Goal: Task Accomplishment & Management: Use online tool/utility

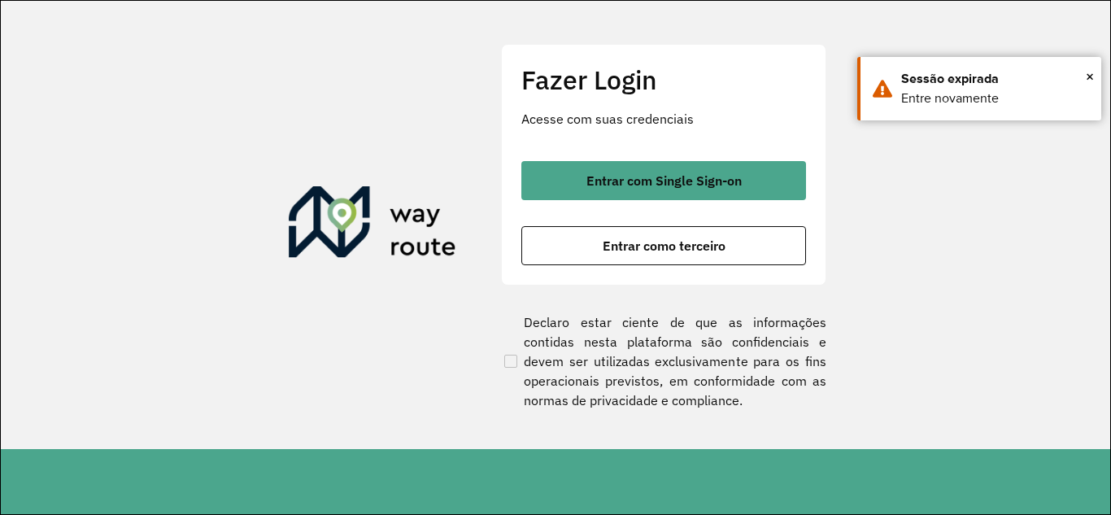
click at [580, 213] on div "Entrar com Single Sign-on Entrar como terceiro" at bounding box center [663, 213] width 285 height 104
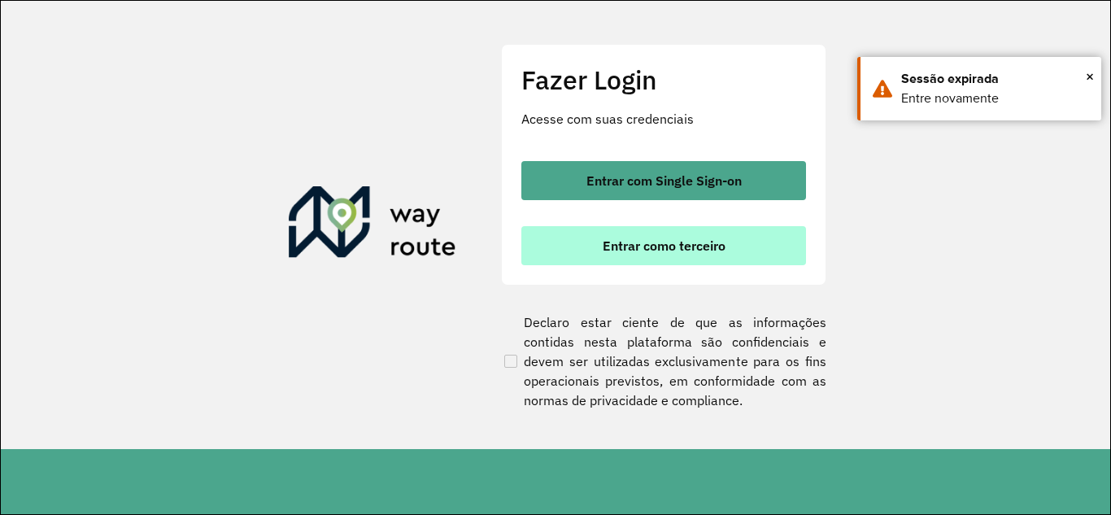
click at [580, 233] on button "Entrar como terceiro" at bounding box center [663, 245] width 285 height 39
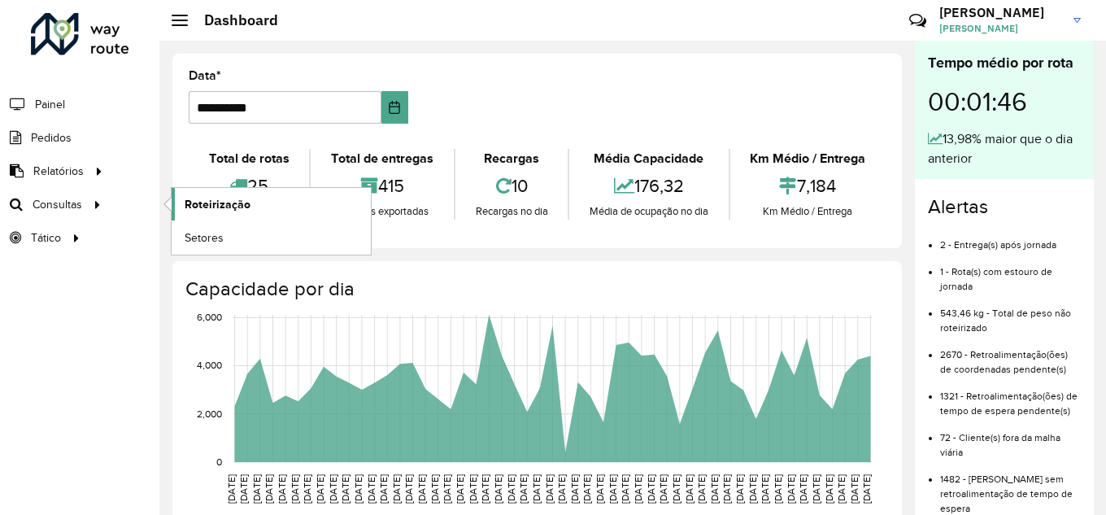
click at [226, 208] on span "Roteirização" at bounding box center [218, 204] width 66 height 17
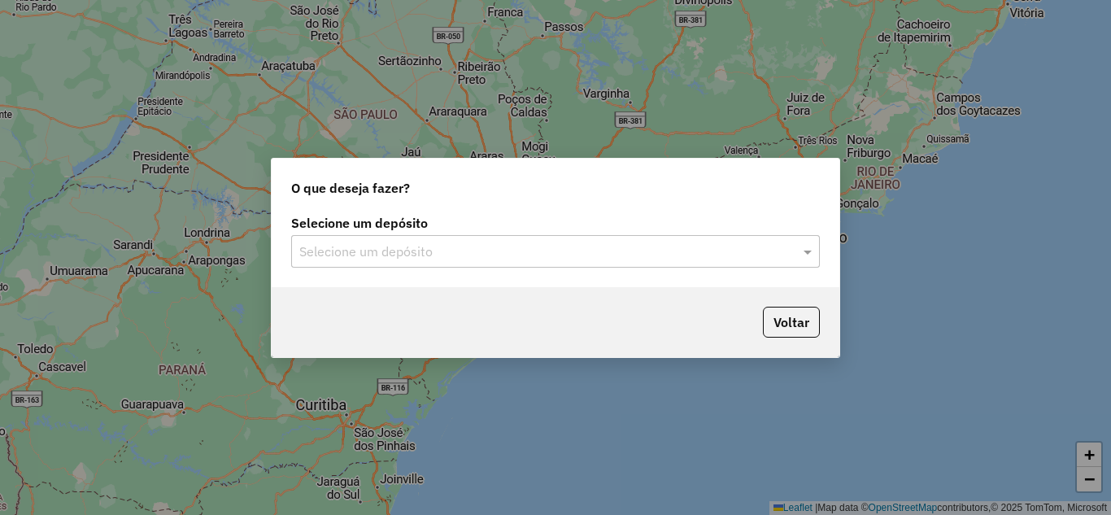
click at [426, 260] on input "text" at bounding box center [539, 252] width 480 height 20
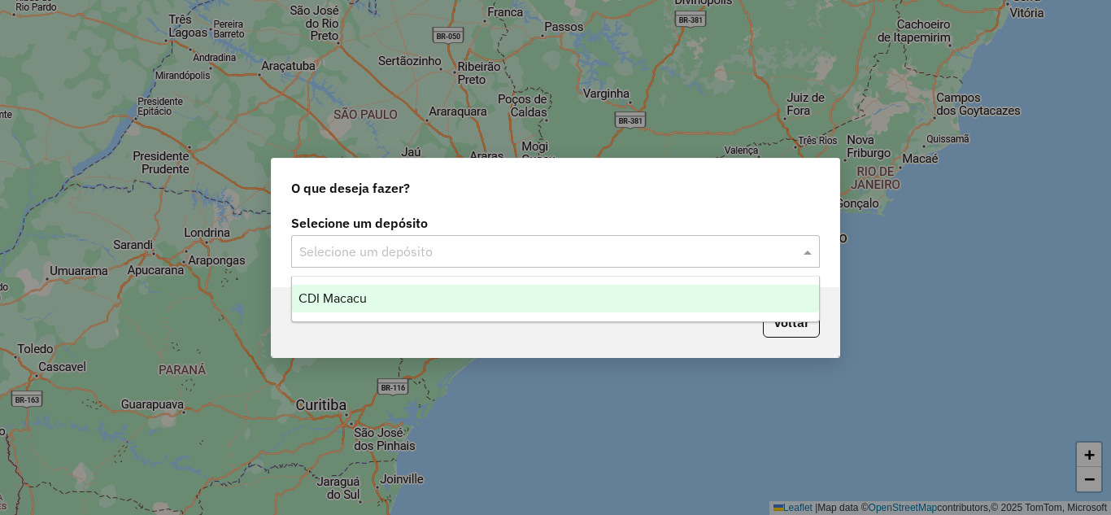
click at [415, 309] on div "CDI Macacu" at bounding box center [555, 299] width 527 height 28
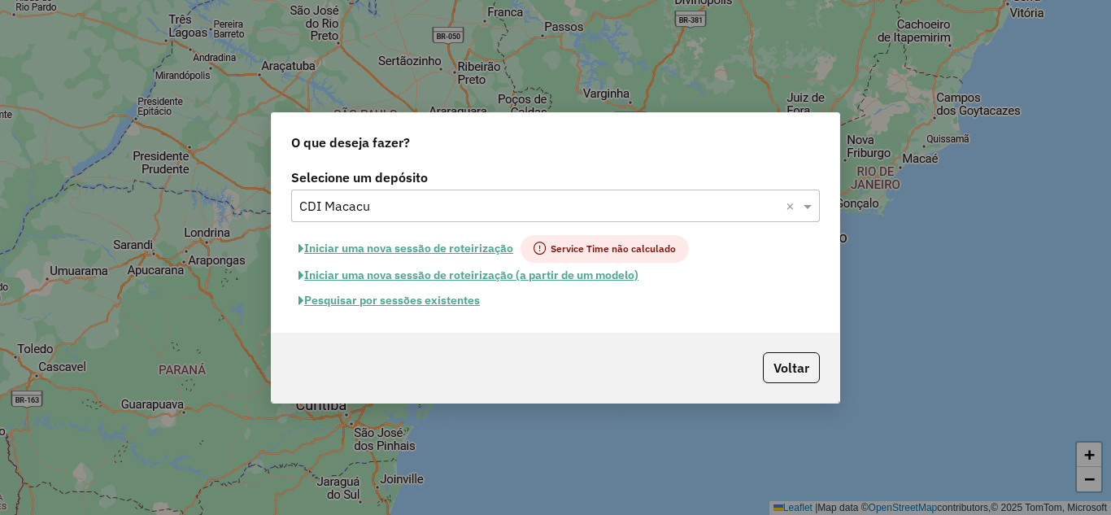
click at [412, 300] on button "Pesquisar por sessões existentes" at bounding box center [389, 300] width 196 height 25
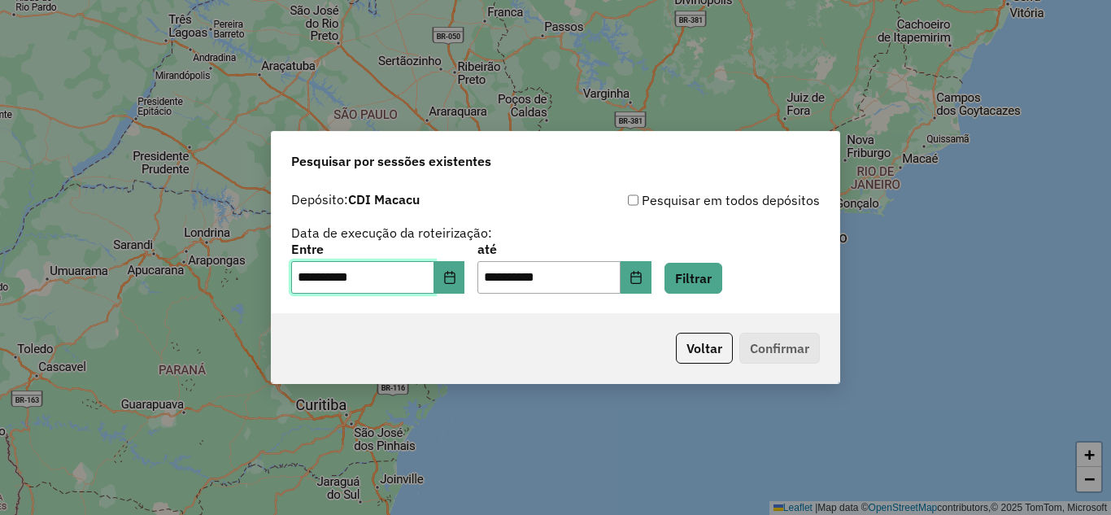
click at [423, 277] on input "**********" at bounding box center [362, 277] width 143 height 33
click at [455, 283] on icon "Choose Date" at bounding box center [449, 277] width 11 height 13
click at [702, 279] on button "Filtrar" at bounding box center [693, 278] width 58 height 31
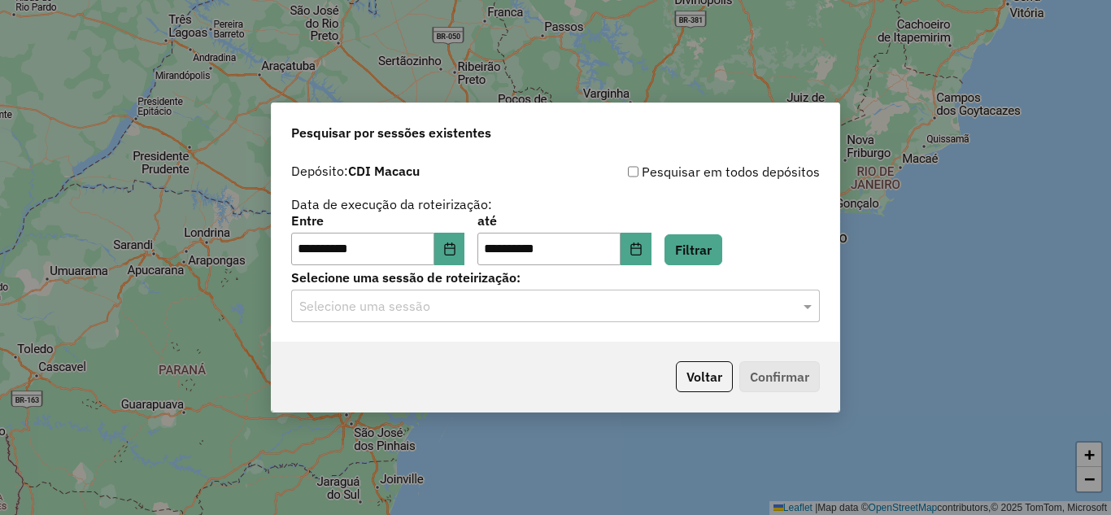
click at [433, 311] on input "text" at bounding box center [539, 307] width 480 height 20
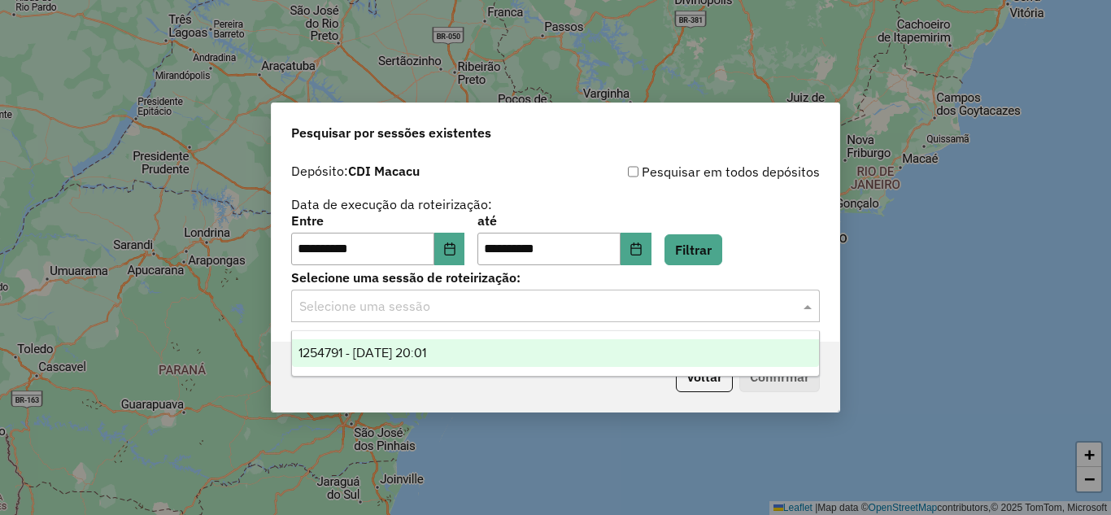
click at [426, 359] on span "1254791 - 28/08/2025 20:01" at bounding box center [362, 353] width 128 height 14
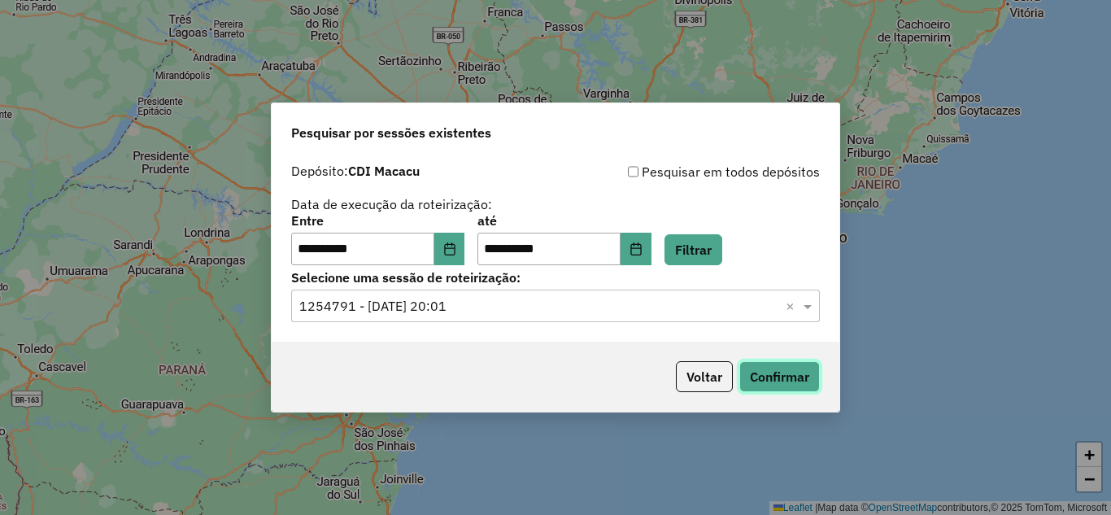
click at [776, 378] on button "Confirmar" at bounding box center [779, 376] width 81 height 31
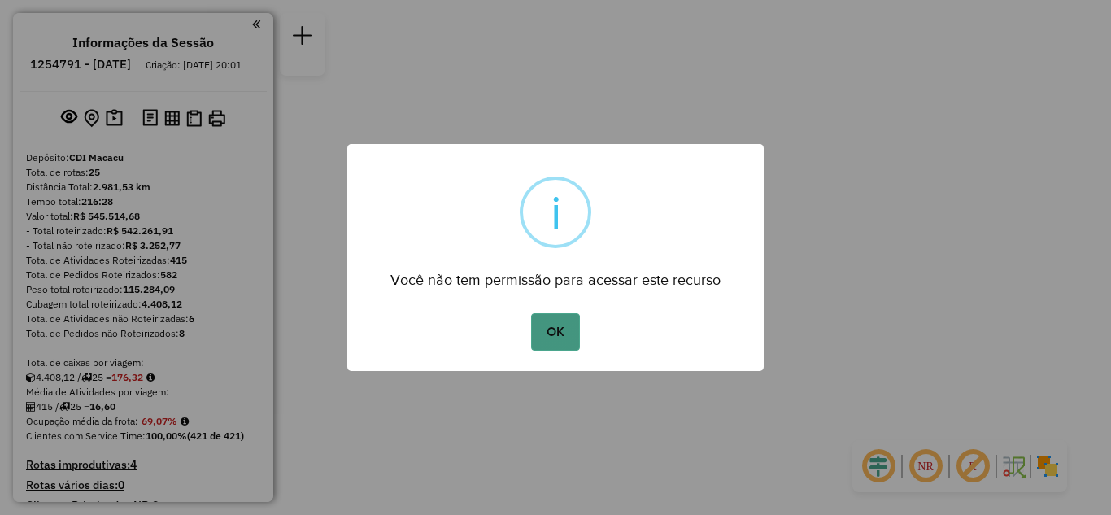
click at [563, 330] on button "OK" at bounding box center [555, 331] width 48 height 37
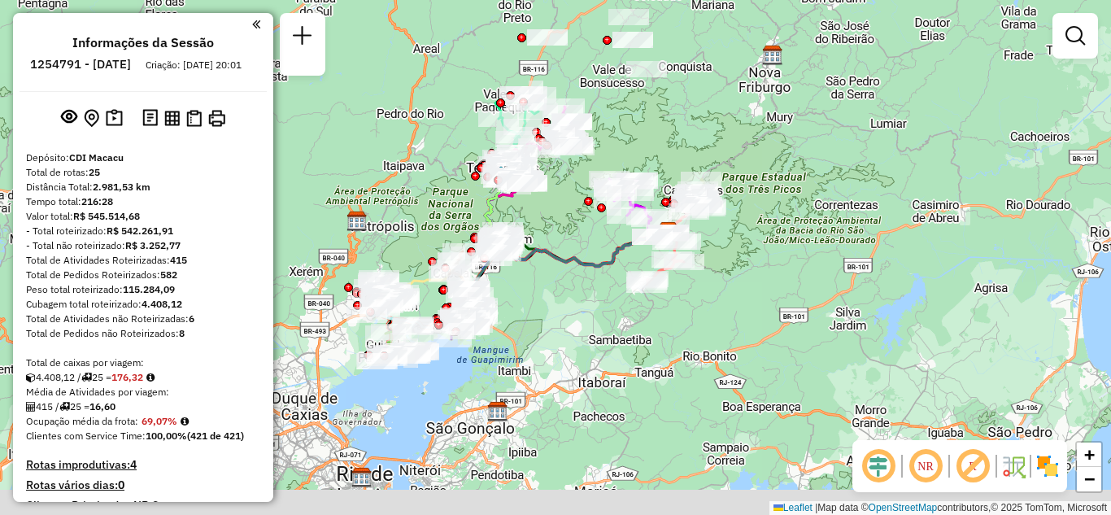
drag, startPoint x: 426, startPoint y: 410, endPoint x: 509, endPoint y: 390, distance: 85.2
click at [508, 390] on div "Janela de atendimento Grade de atendimento Capacidade Transportadoras Veículos …" at bounding box center [555, 257] width 1111 height 515
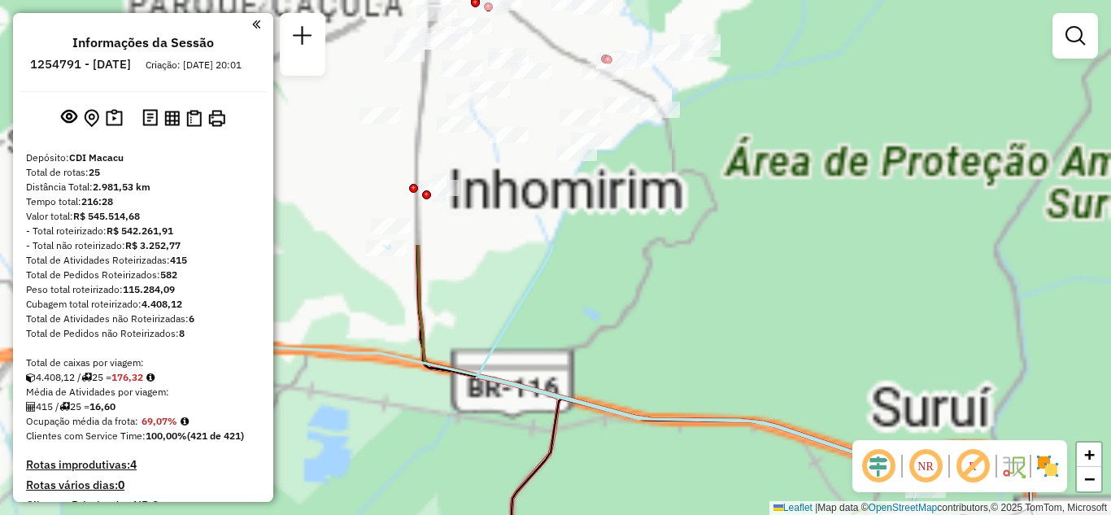
drag, startPoint x: 455, startPoint y: 406, endPoint x: 416, endPoint y: 490, distance: 93.5
click at [416, 490] on div "Janela de atendimento Grade de atendimento Capacidade Transportadoras Veículos …" at bounding box center [555, 257] width 1111 height 515
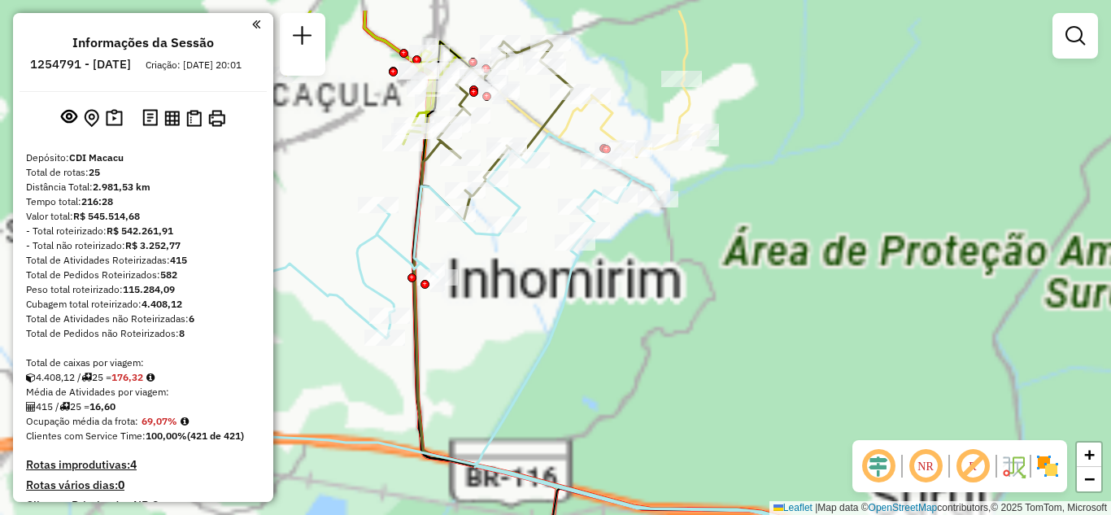
drag, startPoint x: 516, startPoint y: 372, endPoint x: 526, endPoint y: 447, distance: 75.6
click at [526, 447] on icon at bounding box center [560, 380] width 775 height 495
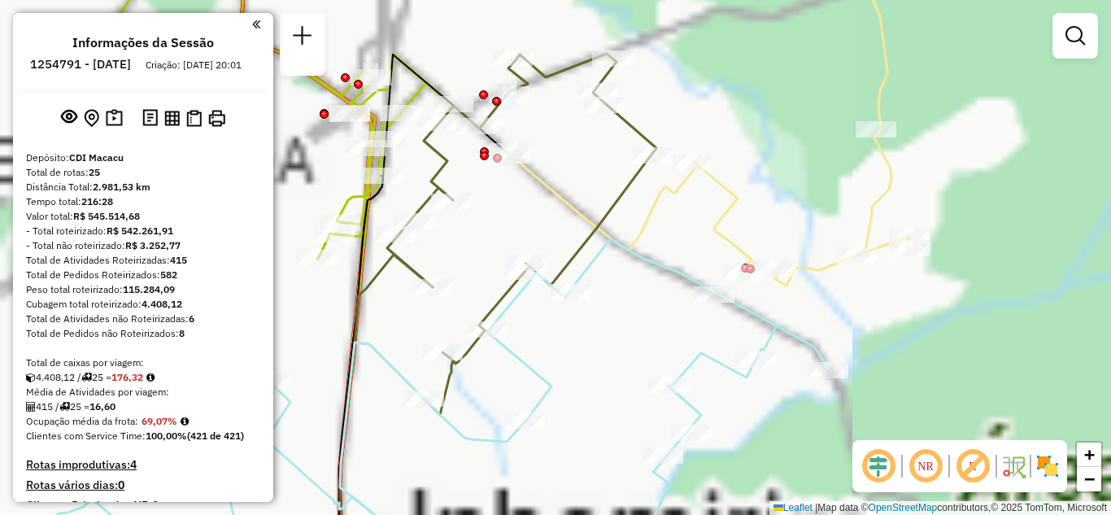
drag, startPoint x: 503, startPoint y: 150, endPoint x: 542, endPoint y: 168, distance: 42.9
click at [545, 168] on div "Janela de atendimento Grade de atendimento Capacidade Transportadoras Veículos …" at bounding box center [555, 257] width 1111 height 515
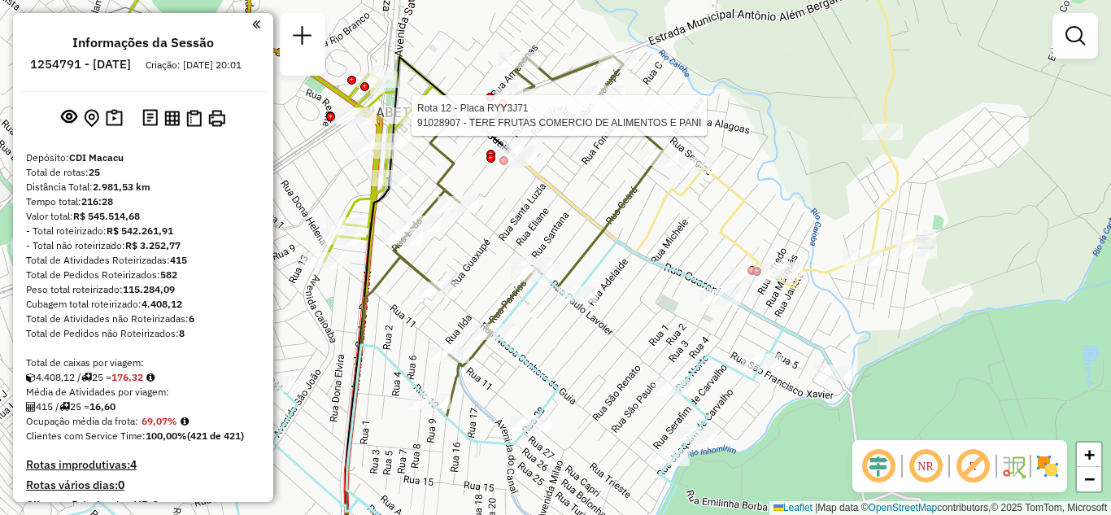
select select "**********"
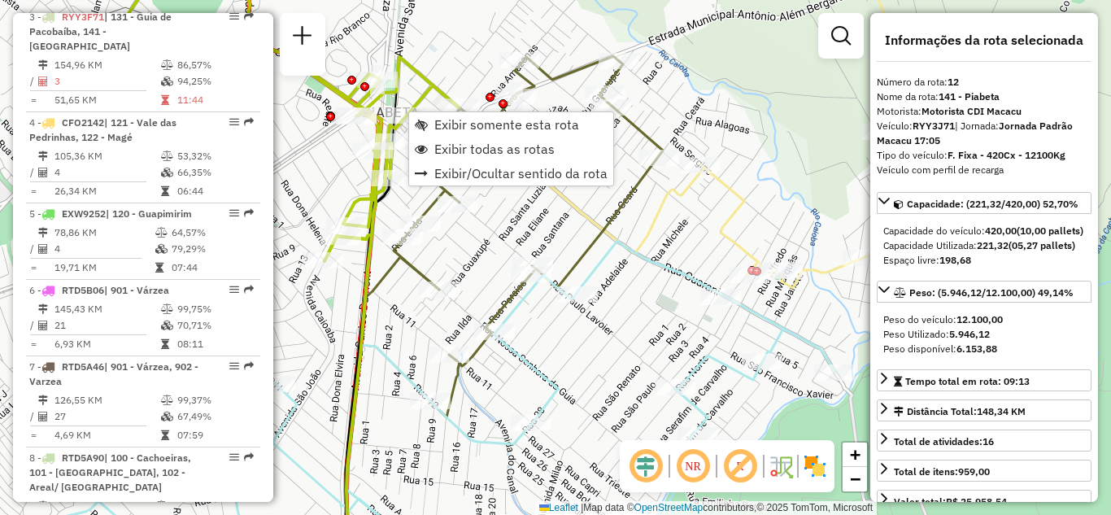
scroll to position [1596, 0]
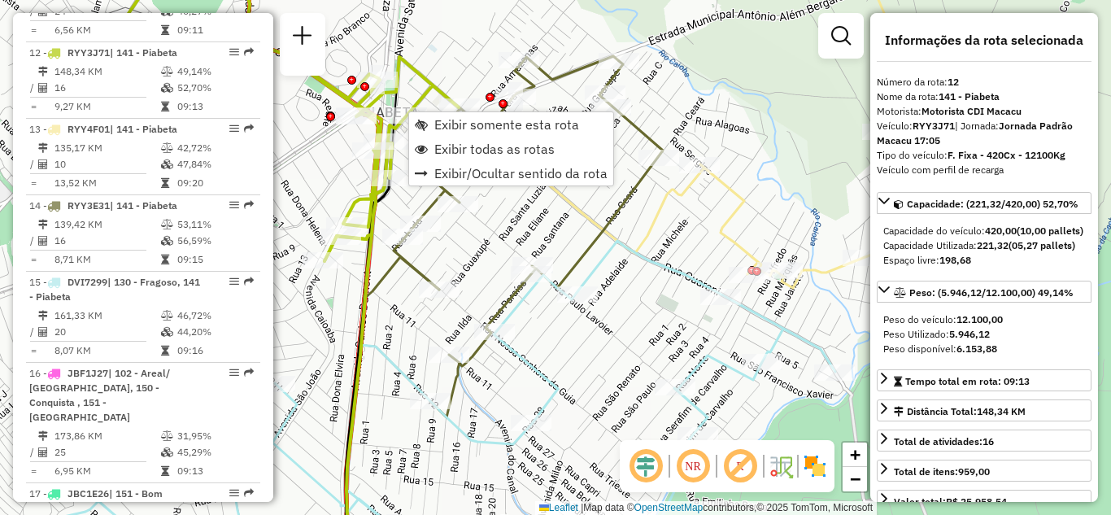
drag, startPoint x: 454, startPoint y: 119, endPoint x: 434, endPoint y: 198, distance: 81.3
click at [455, 120] on span "Exibir somente esta rota" at bounding box center [506, 124] width 145 height 13
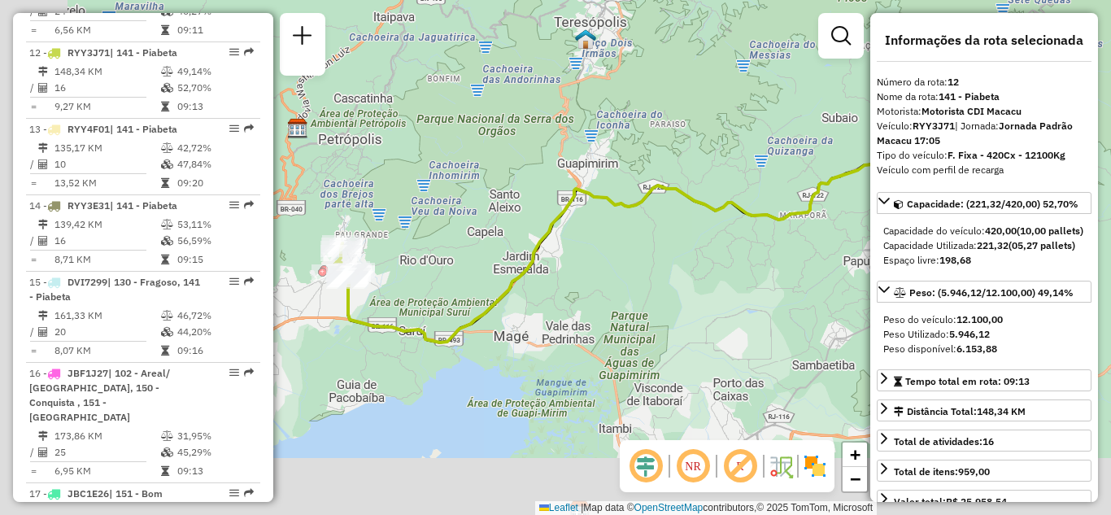
drag, startPoint x: 443, startPoint y: 246, endPoint x: 498, endPoint y: 232, distance: 56.2
click at [521, 225] on div "Janela de atendimento Grade de atendimento Capacidade Transportadoras Veículos …" at bounding box center [555, 257] width 1111 height 515
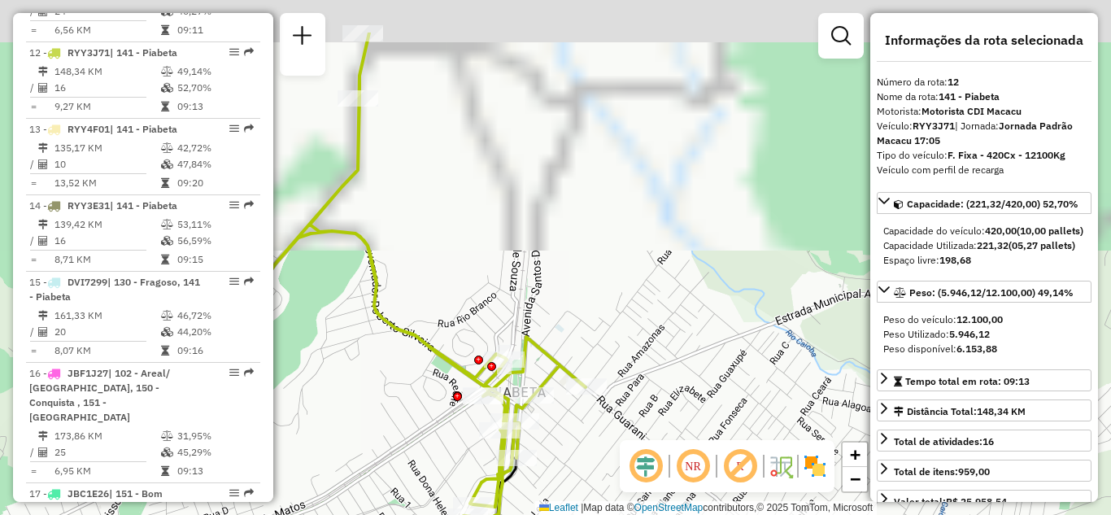
drag, startPoint x: 442, startPoint y: 188, endPoint x: 460, endPoint y: 216, distance: 33.6
click at [460, 212] on div "Janela de atendimento Grade de atendimento Capacidade Transportadoras Veículos …" at bounding box center [555, 257] width 1111 height 515
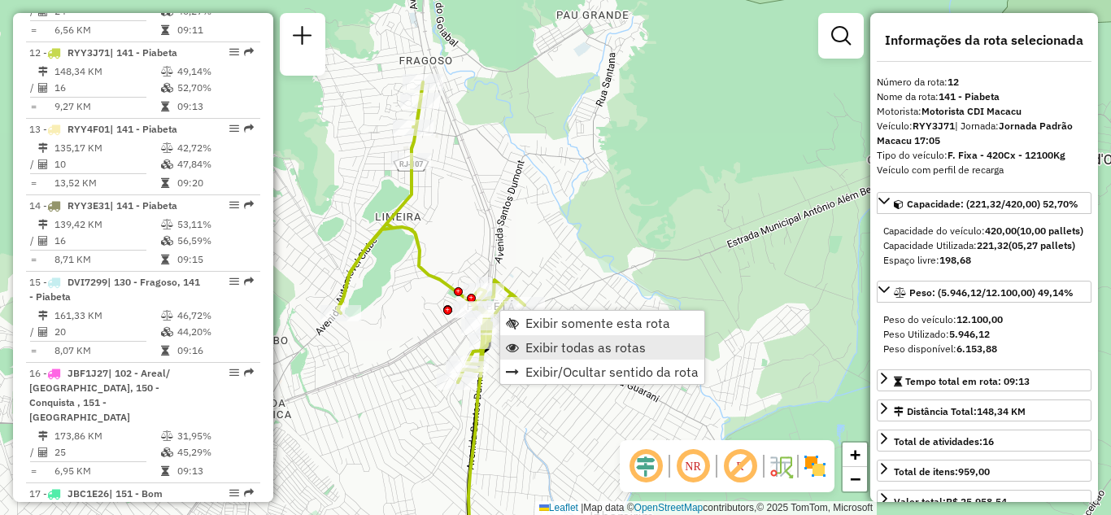
click at [531, 345] on span "Exibir todas as rotas" at bounding box center [585, 347] width 120 height 13
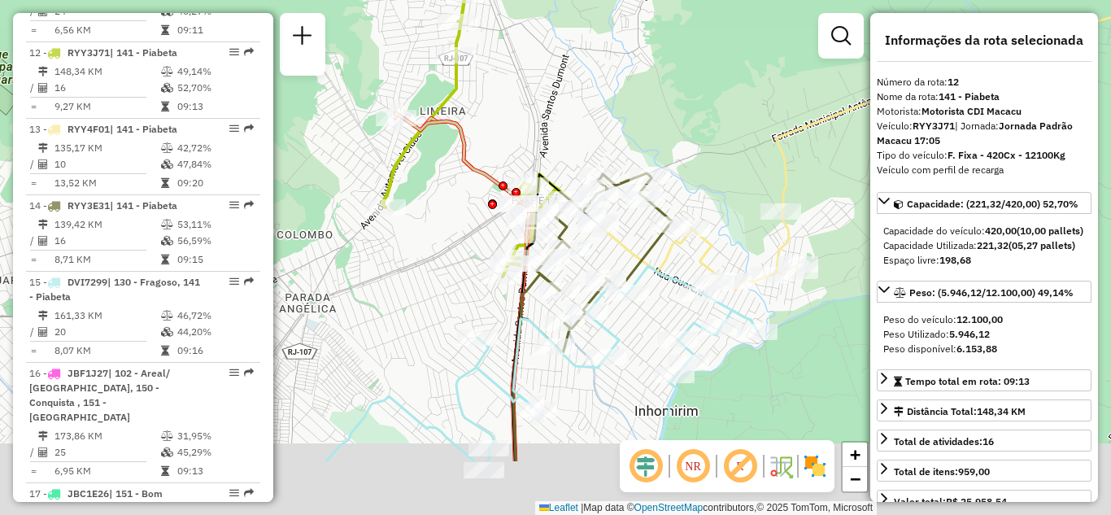
drag, startPoint x: 664, startPoint y: 325, endPoint x: 674, endPoint y: 290, distance: 35.5
click at [674, 290] on div "Janela de atendimento Grade de atendimento Capacidade Transportadoras Veículos …" at bounding box center [555, 257] width 1111 height 515
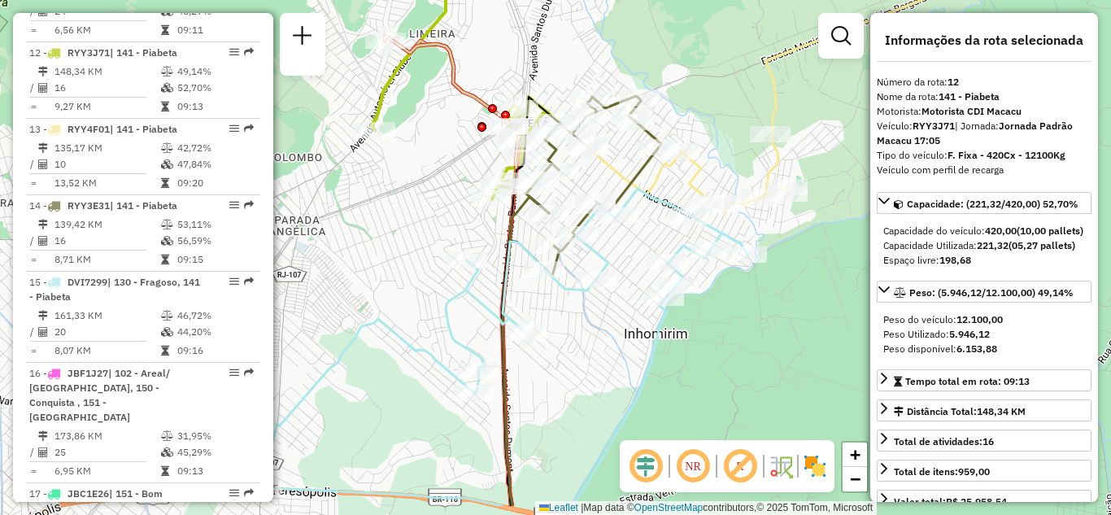
drag, startPoint x: 578, startPoint y: 376, endPoint x: 481, endPoint y: 247, distance: 160.9
click at [486, 249] on div "Janela de atendimento Grade de atendimento Capacidade Transportadoras Veículos …" at bounding box center [555, 257] width 1111 height 515
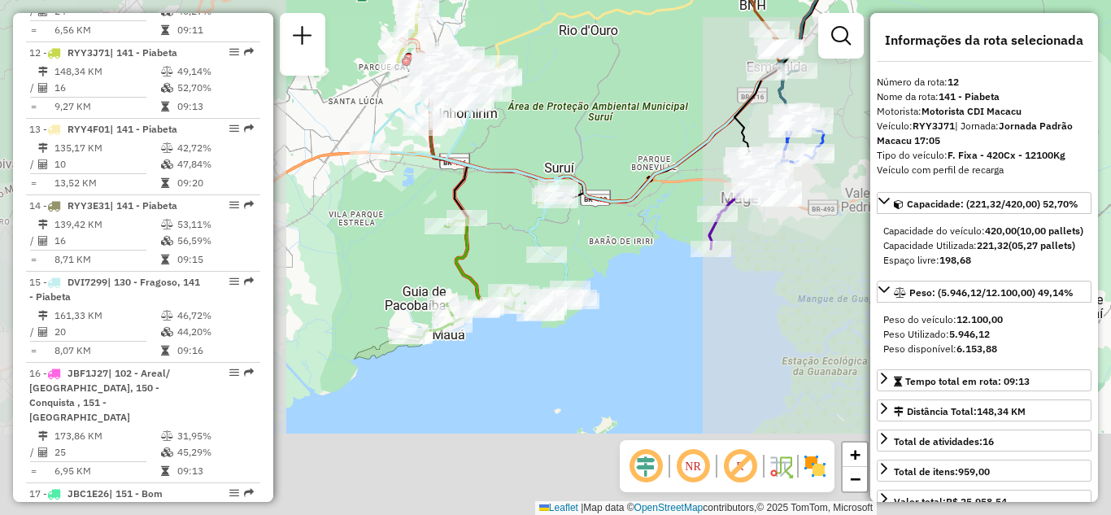
drag, startPoint x: 504, startPoint y: 352, endPoint x: 471, endPoint y: 236, distance: 121.0
click at [471, 233] on icon at bounding box center [450, 174] width 99 height 270
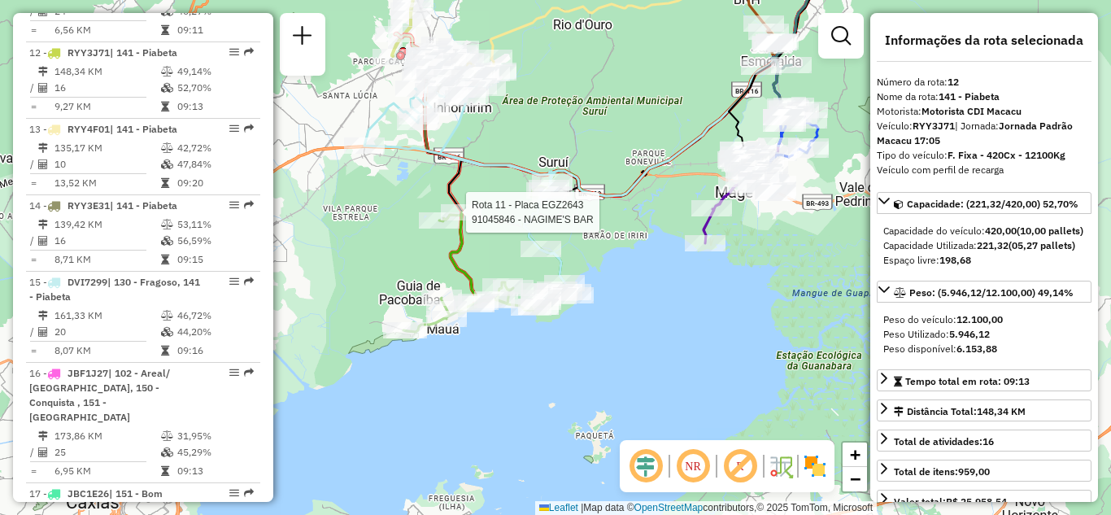
click at [756, 248] on div "Rota 11 - Placa EGZ2643 91045846 - NAGIME'S BAR Rota 11 - Placa EGZ2643 9105223…" at bounding box center [555, 257] width 1111 height 515
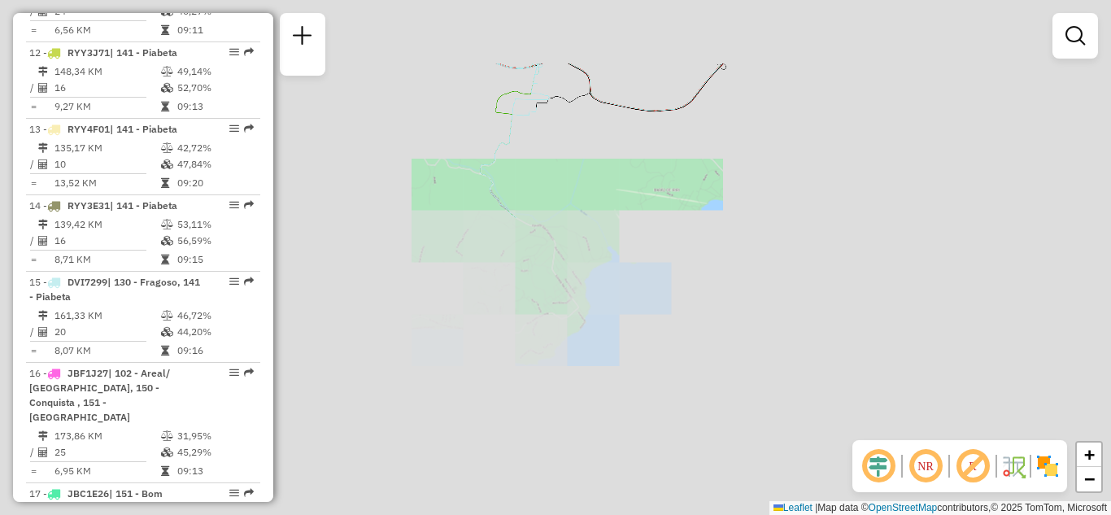
drag, startPoint x: 630, startPoint y: 237, endPoint x: 579, endPoint y: 290, distance: 73.6
click at [579, 290] on div "Janela de atendimento Grade de atendimento Capacidade Transportadoras Veículos …" at bounding box center [555, 257] width 1111 height 515
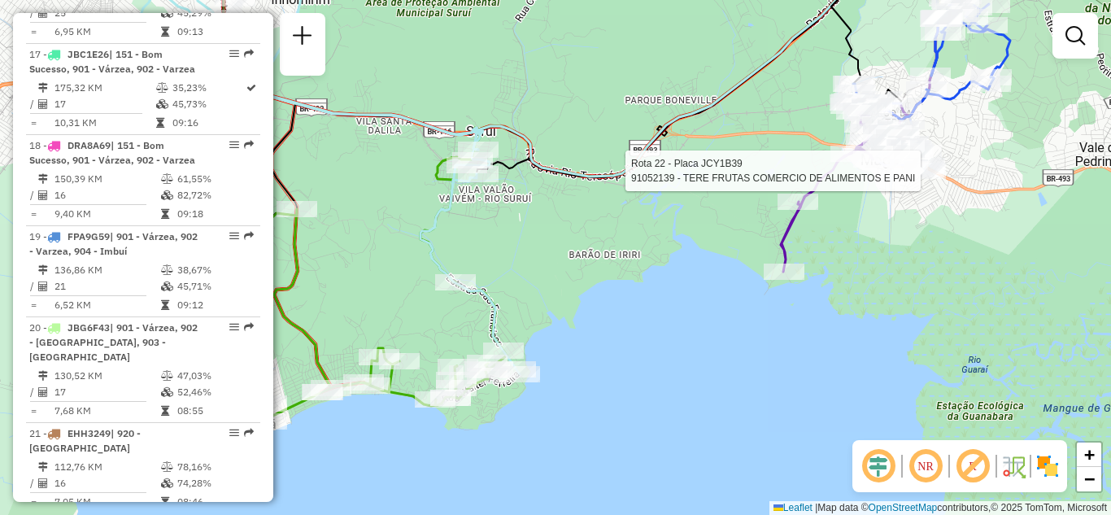
select select "**********"
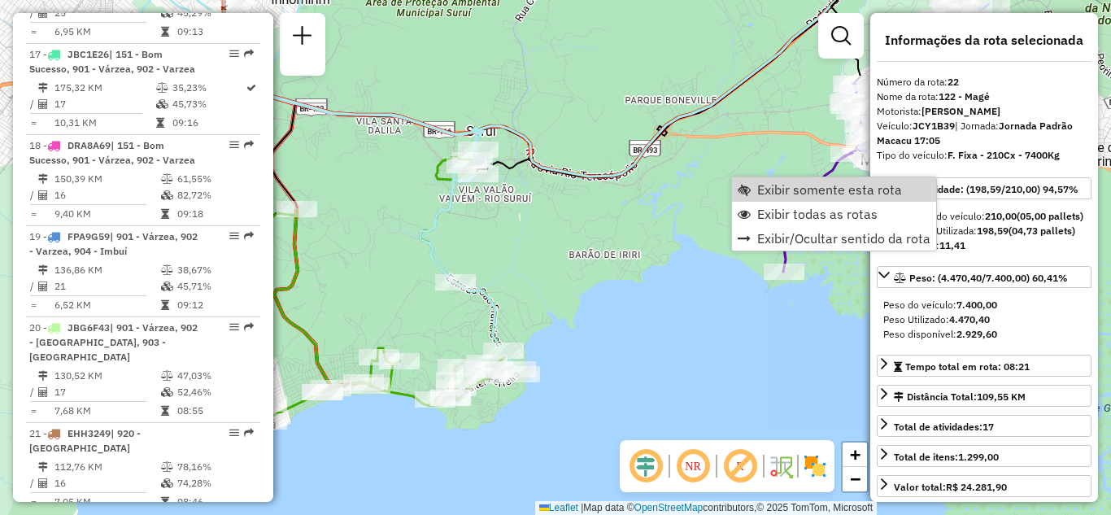
scroll to position [2477, 0]
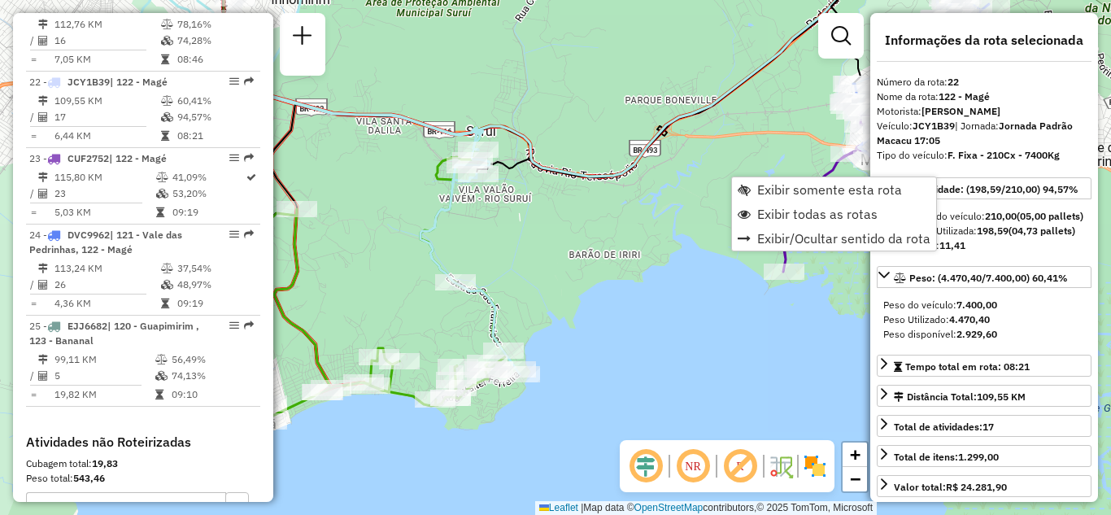
click at [546, 203] on div "Janela de atendimento Grade de atendimento Capacidade Transportadoras Veículos …" at bounding box center [555, 257] width 1111 height 515
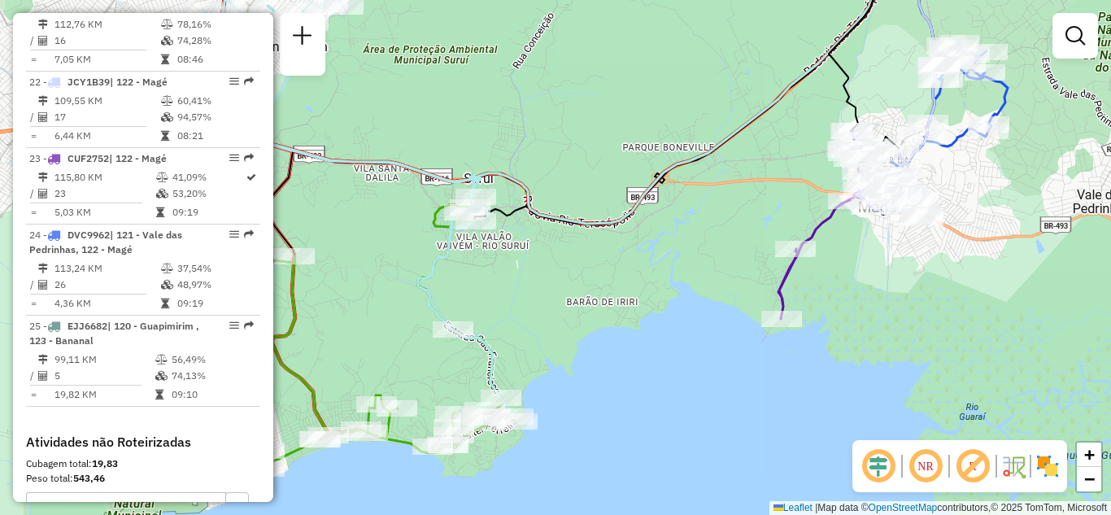
drag, startPoint x: 605, startPoint y: 163, endPoint x: 640, endPoint y: 167, distance: 35.1
click at [599, 208] on div "Janela de atendimento Grade de atendimento Capacidade Transportadoras Veículos …" at bounding box center [555, 257] width 1111 height 515
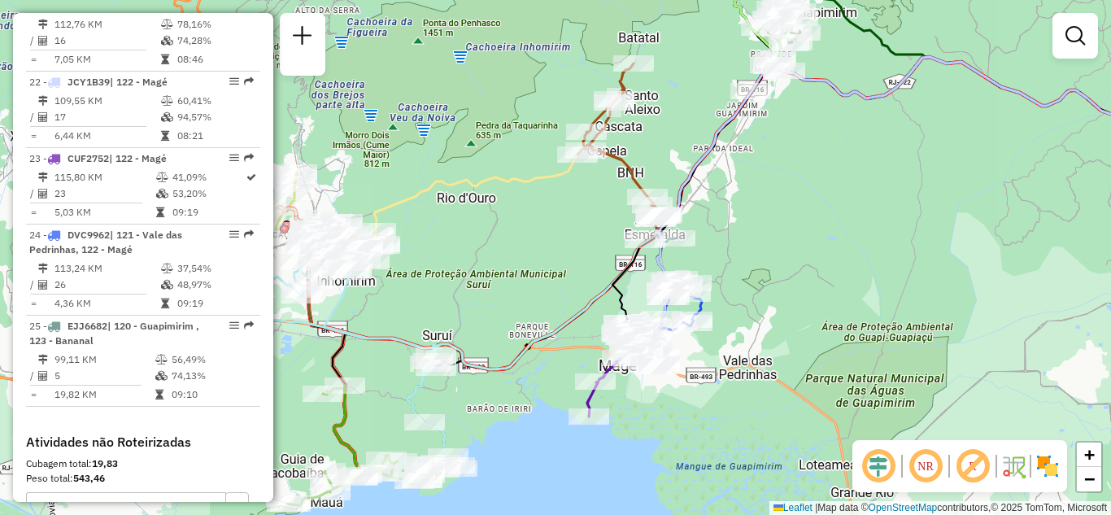
drag, startPoint x: 529, startPoint y: 250, endPoint x: 564, endPoint y: 224, distance: 42.5
click at [564, 224] on div "Janela de atendimento Grade de atendimento Capacidade Transportadoras Veículos …" at bounding box center [555, 257] width 1111 height 515
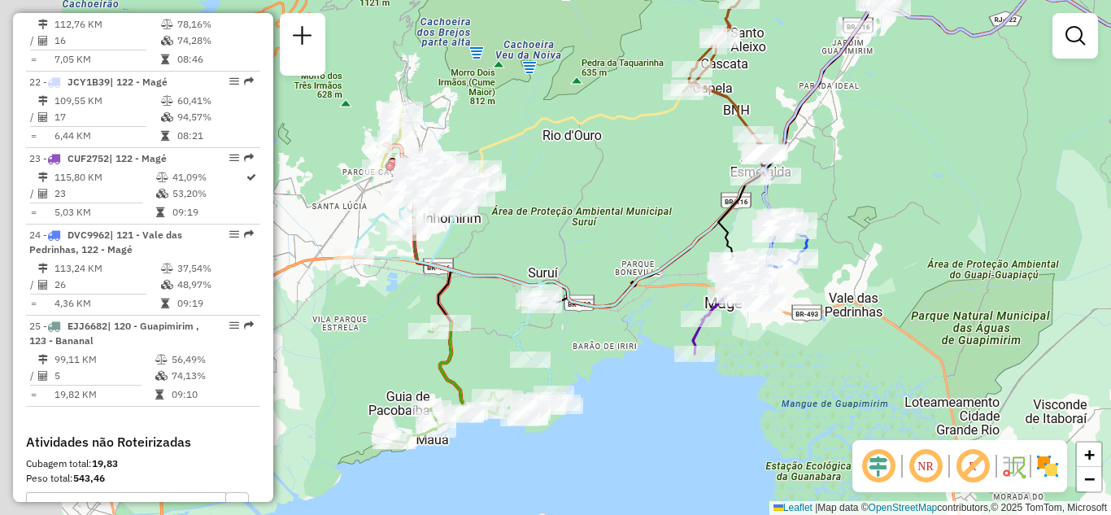
drag, startPoint x: 596, startPoint y: 237, endPoint x: 608, endPoint y: 232, distance: 12.4
click at [608, 232] on div "Janela de atendimento Grade de atendimento Capacidade Transportadoras Veículos …" at bounding box center [555, 257] width 1111 height 515
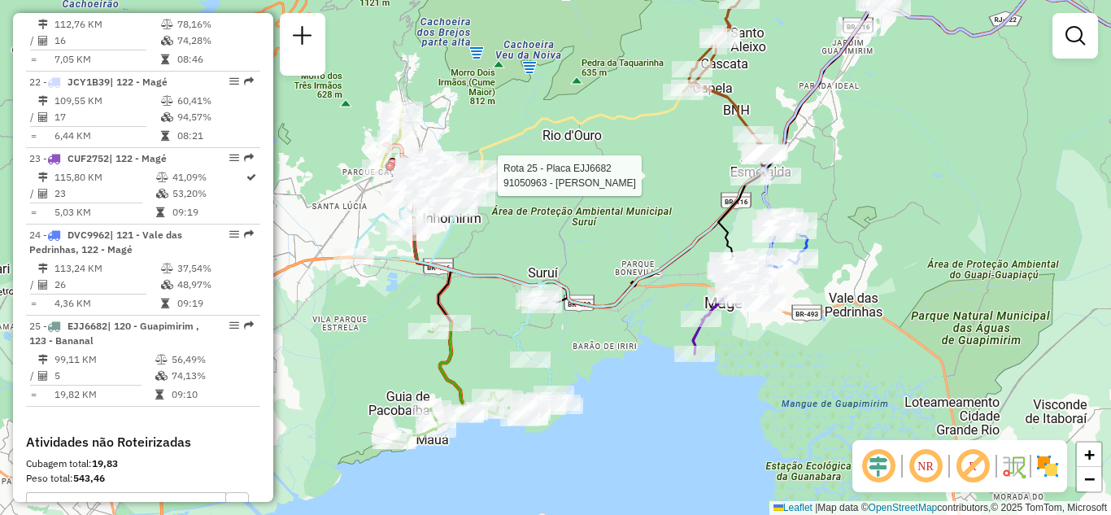
select select "**********"
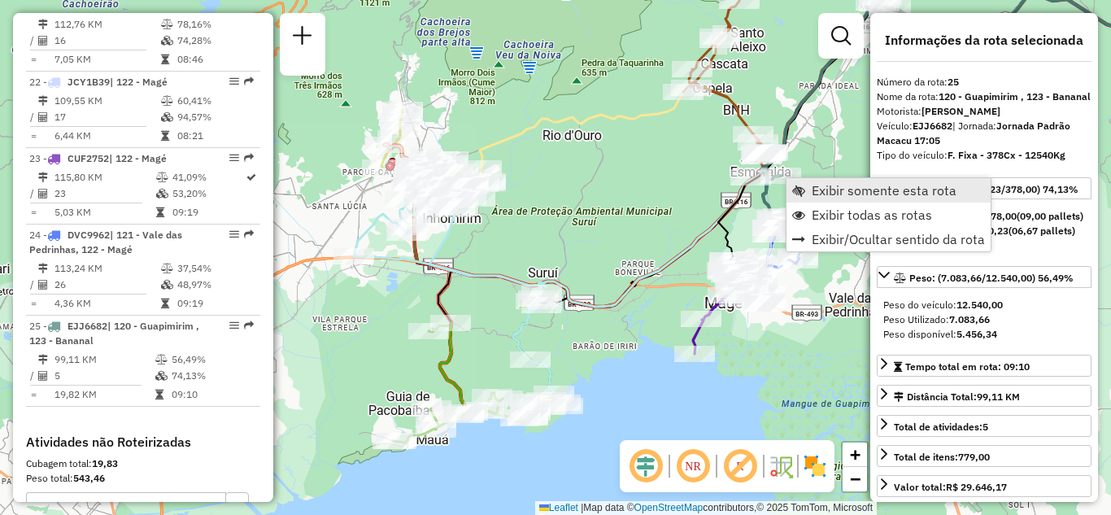
scroll to position [2607, 0]
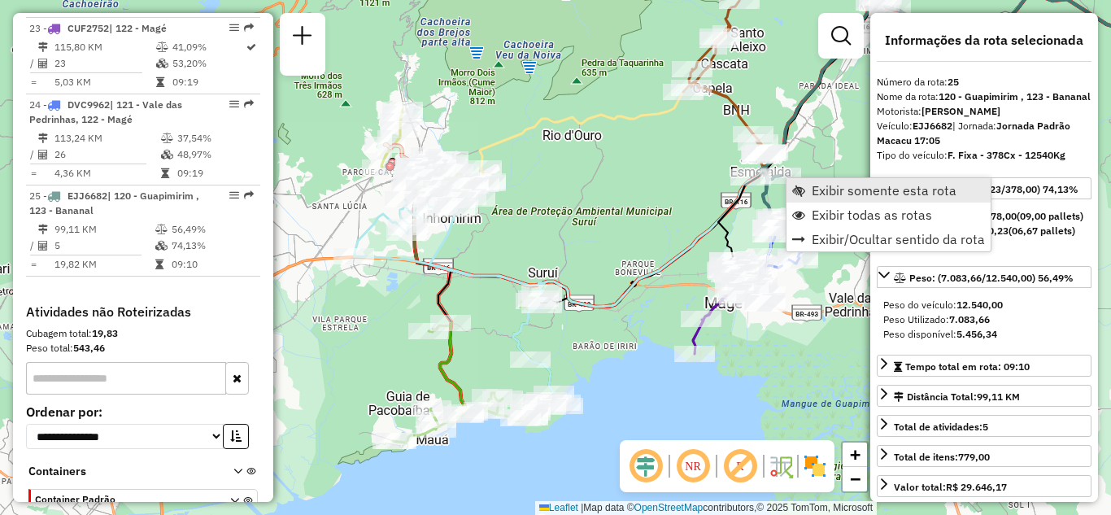
click at [804, 193] on span "Exibir somente esta rota" at bounding box center [798, 190] width 13 height 13
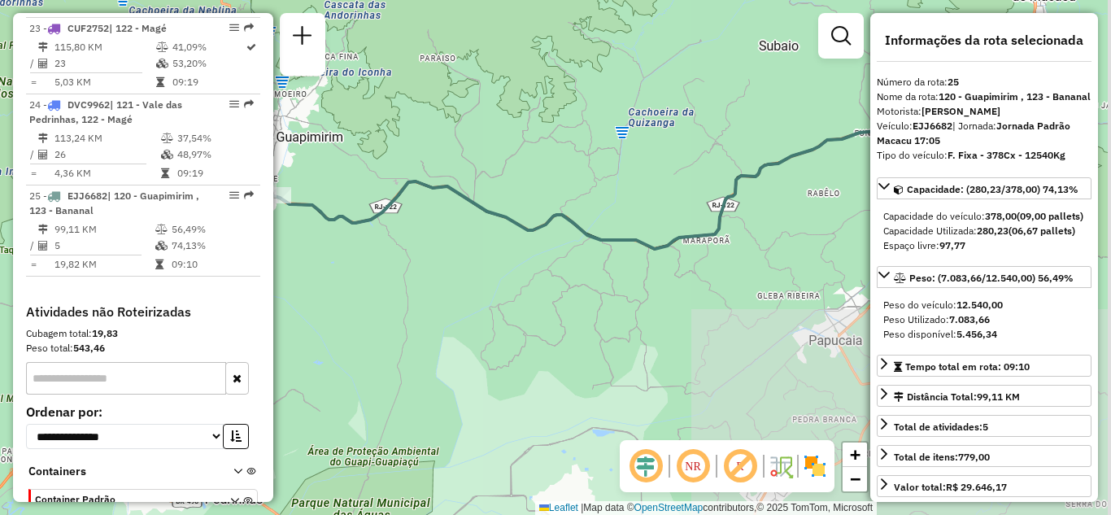
drag, startPoint x: 676, startPoint y: 239, endPoint x: 592, endPoint y: 274, distance: 90.8
click at [592, 249] on icon at bounding box center [606, 179] width 670 height 137
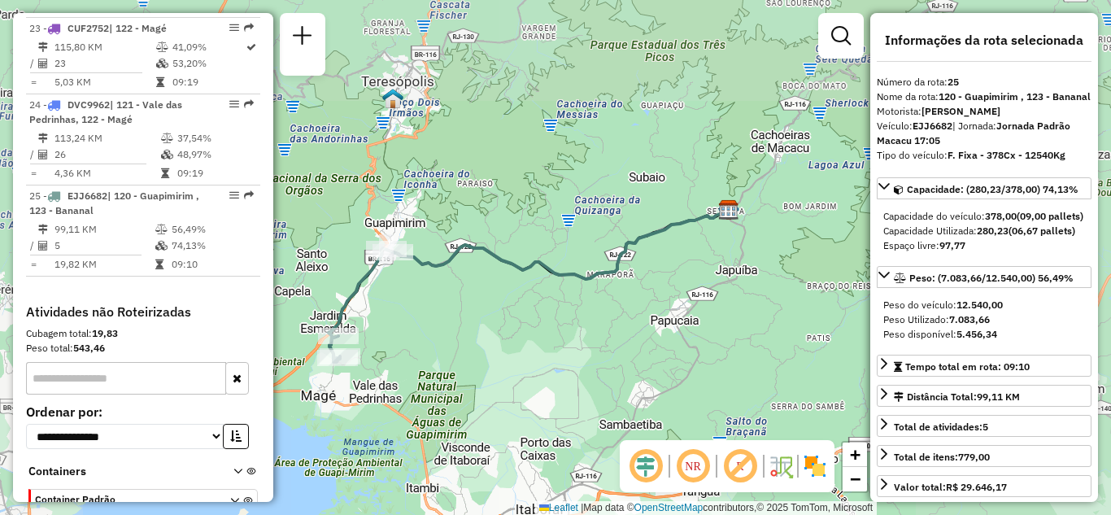
drag, startPoint x: 525, startPoint y: 304, endPoint x: 556, endPoint y: 292, distance: 34.0
click at [556, 292] on div "Janela de atendimento Grade de atendimento Capacidade Transportadoras Veículos …" at bounding box center [555, 257] width 1111 height 515
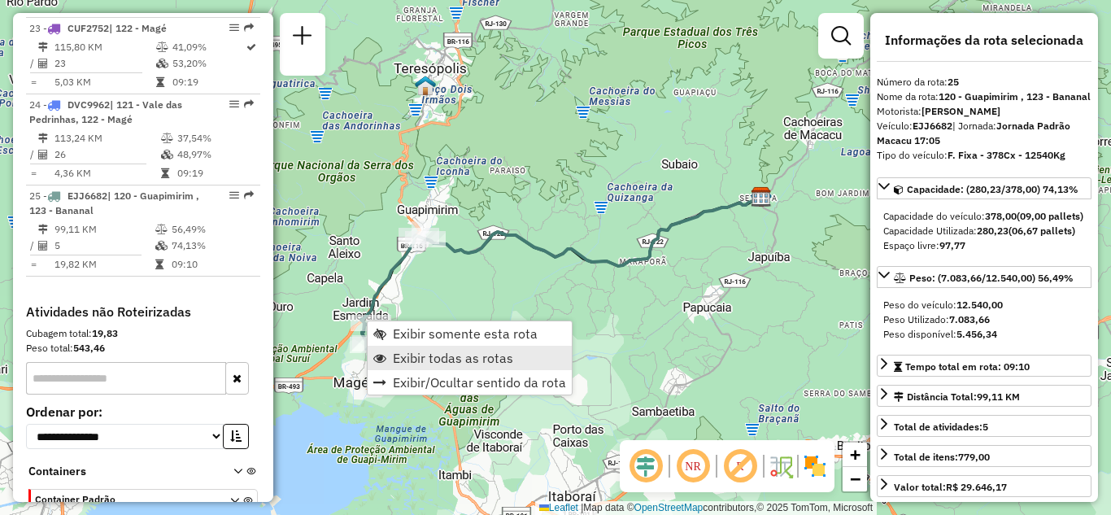
click at [394, 354] on span "Exibir todas as rotas" at bounding box center [453, 357] width 120 height 13
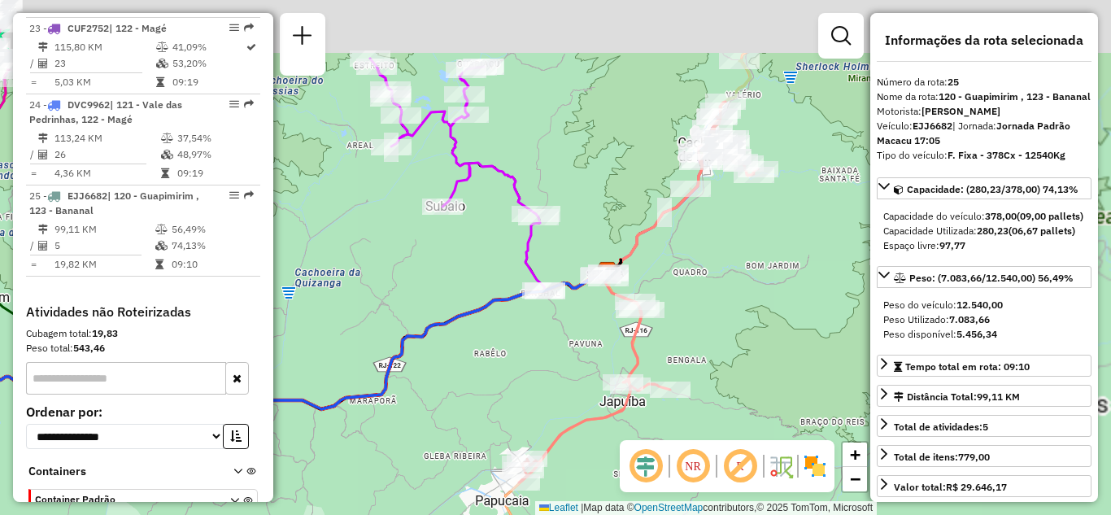
drag, startPoint x: 697, startPoint y: 269, endPoint x: 618, endPoint y: 356, distance: 117.5
click at [618, 356] on div "Janela de atendimento Grade de atendimento Capacidade Transportadoras Veículos …" at bounding box center [555, 257] width 1111 height 515
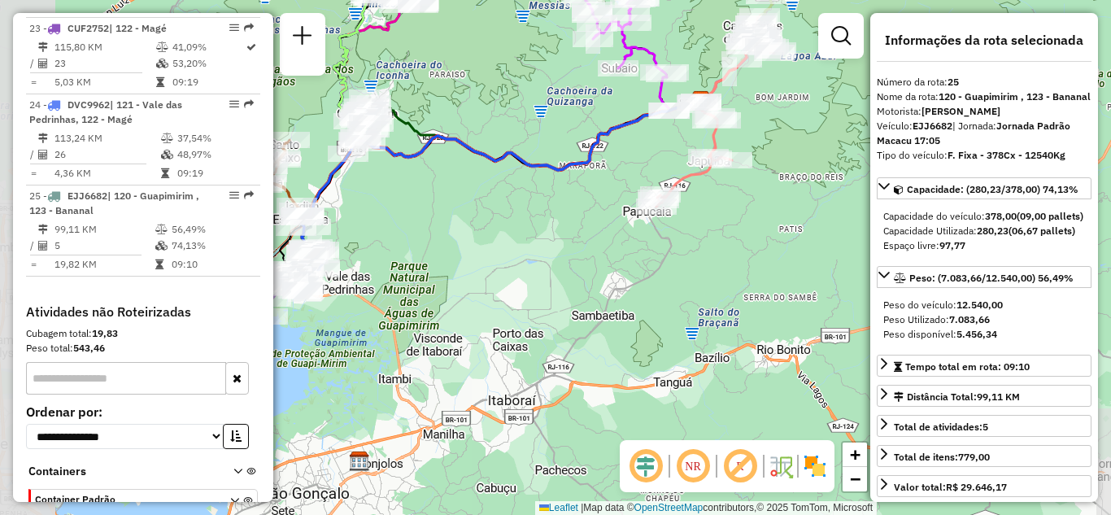
drag, startPoint x: 486, startPoint y: 364, endPoint x: 797, endPoint y: 112, distance: 400.2
click at [793, 114] on div "Janela de atendimento Grade de atendimento Capacidade Transportadoras Veículos …" at bounding box center [555, 257] width 1111 height 515
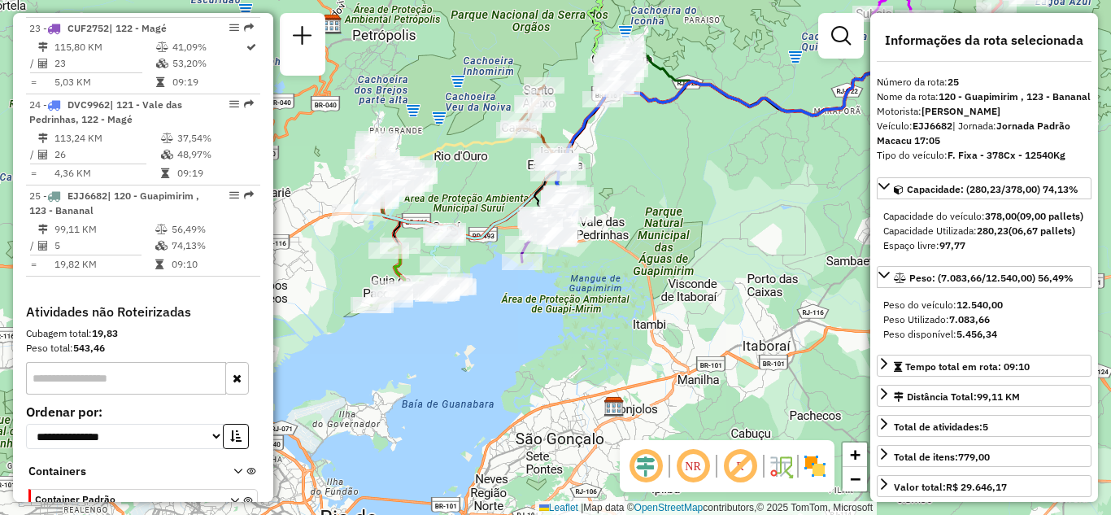
drag, startPoint x: 610, startPoint y: 231, endPoint x: 688, endPoint y: 239, distance: 78.5
click at [688, 239] on div "Janela de atendimento Grade de atendimento Capacidade Transportadoras Veículos …" at bounding box center [555, 257] width 1111 height 515
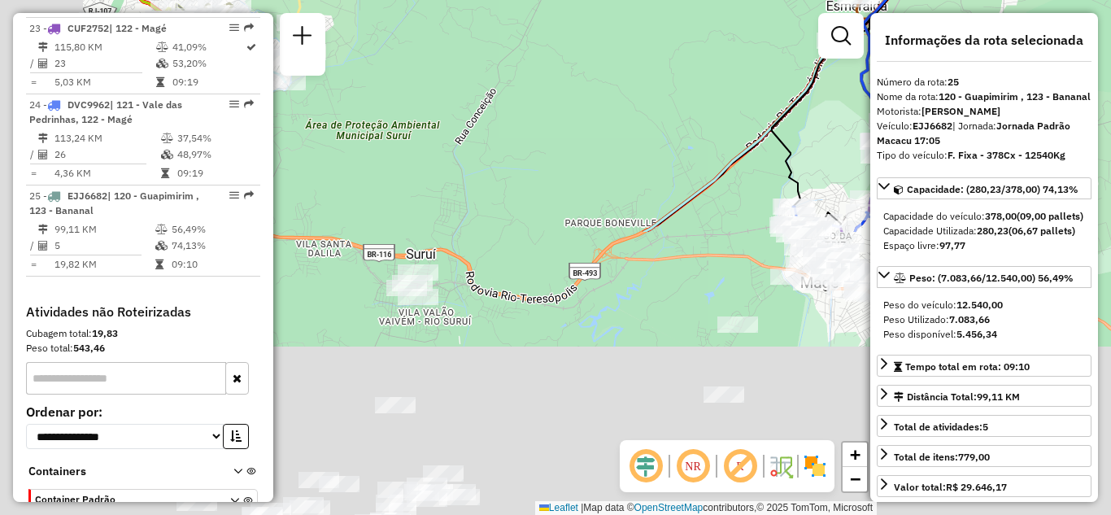
drag, startPoint x: 437, startPoint y: 270, endPoint x: 746, endPoint y: -71, distance: 460.0
click at [746, 0] on html "Aguarde... Pop-up bloqueado! Seu navegador bloqueou automáticamente a abertura …" at bounding box center [555, 257] width 1111 height 515
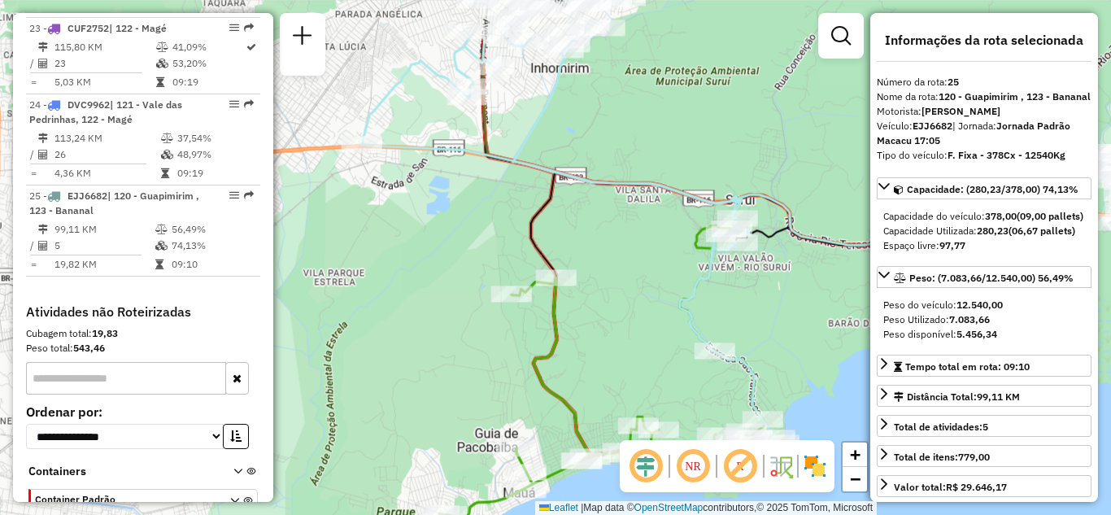
drag, startPoint x: 680, startPoint y: 164, endPoint x: 412, endPoint y: 307, distance: 304.2
click at [412, 307] on div "Rota 21 - Placa EHH3249 91045262 - BAR DO [PERSON_NAME] de atendimento Grade de…" at bounding box center [555, 257] width 1111 height 515
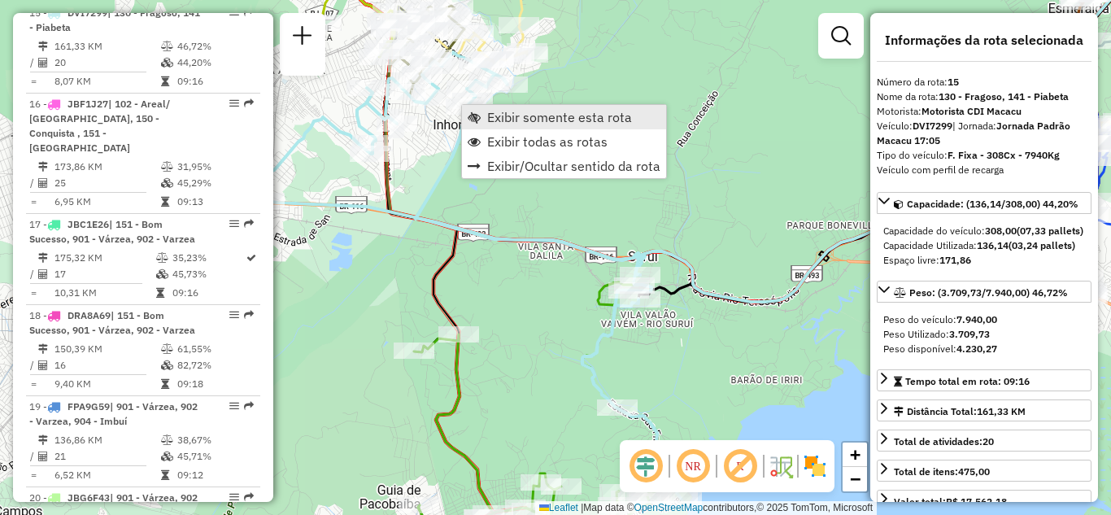
scroll to position [1825, 0]
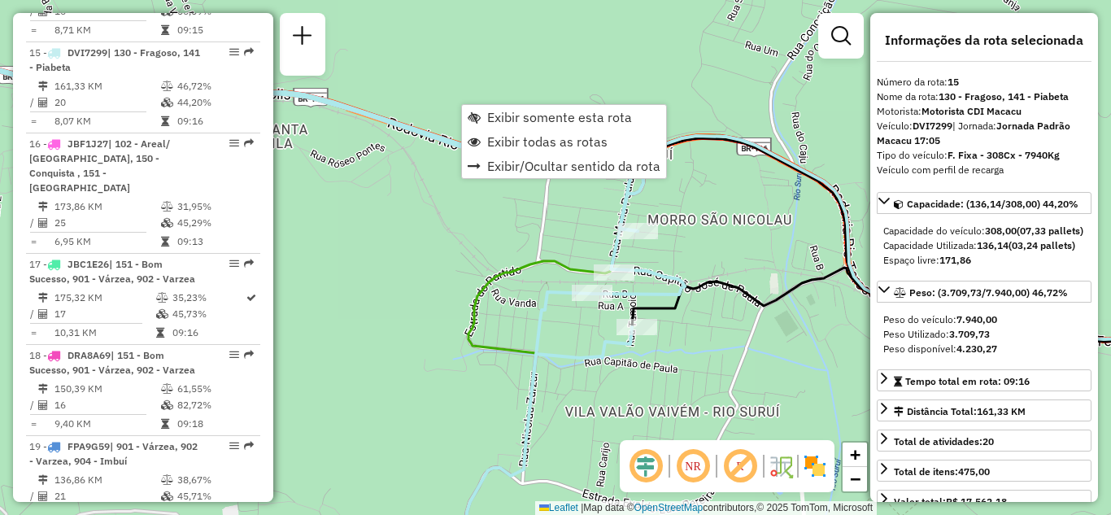
click at [516, 235] on div "Rota 21 - Placa EHH3249 91045262 - BAR DO [PERSON_NAME] de atendimento Grade de…" at bounding box center [555, 257] width 1111 height 515
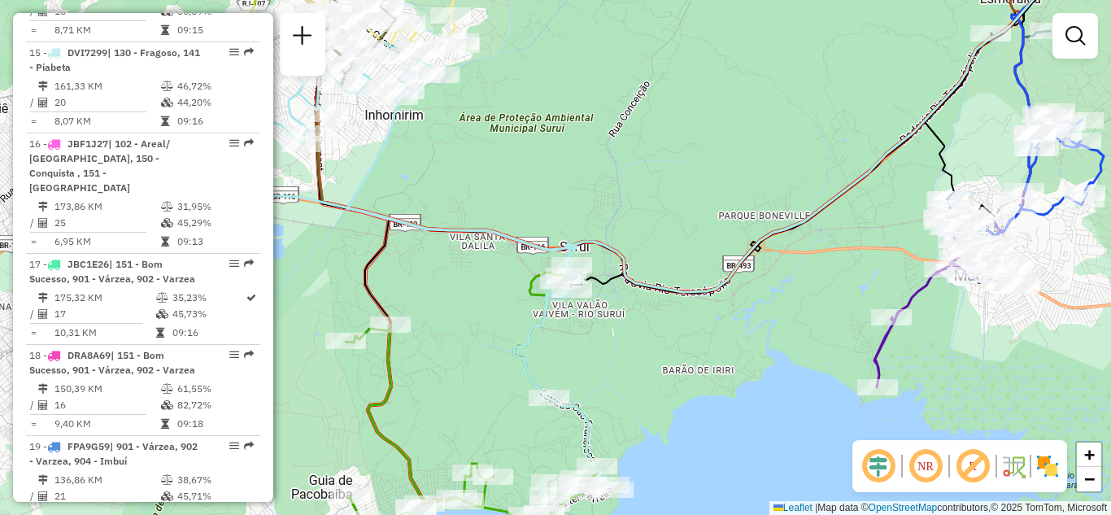
drag, startPoint x: 494, startPoint y: 250, endPoint x: 569, endPoint y: 329, distance: 109.9
click at [569, 329] on div "Janela de atendimento Grade de atendimento Capacidade Transportadoras Veículos …" at bounding box center [555, 257] width 1111 height 515
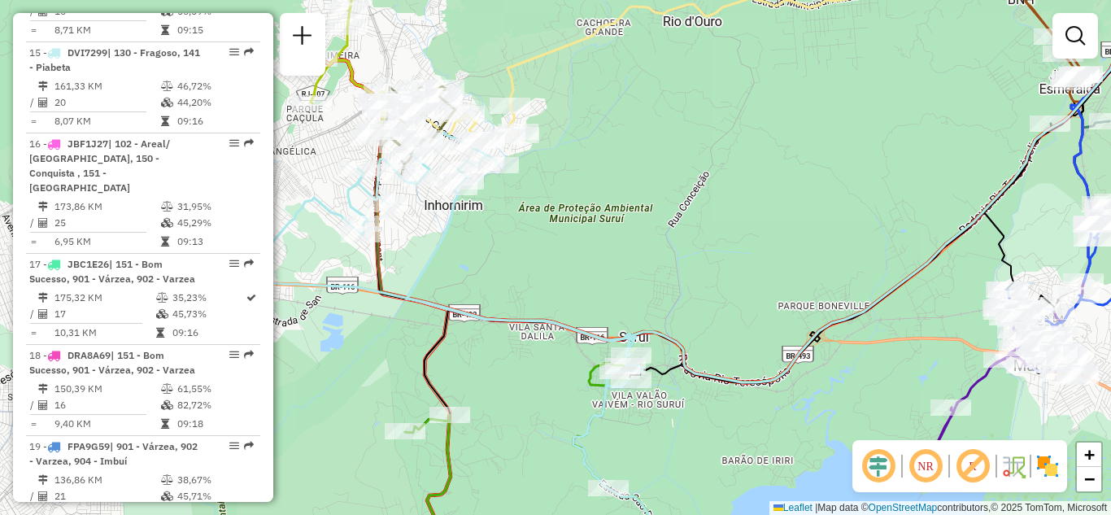
click at [623, 169] on div "Janela de atendimento Grade de atendimento Capacidade Transportadoras Veículos …" at bounding box center [555, 257] width 1111 height 515
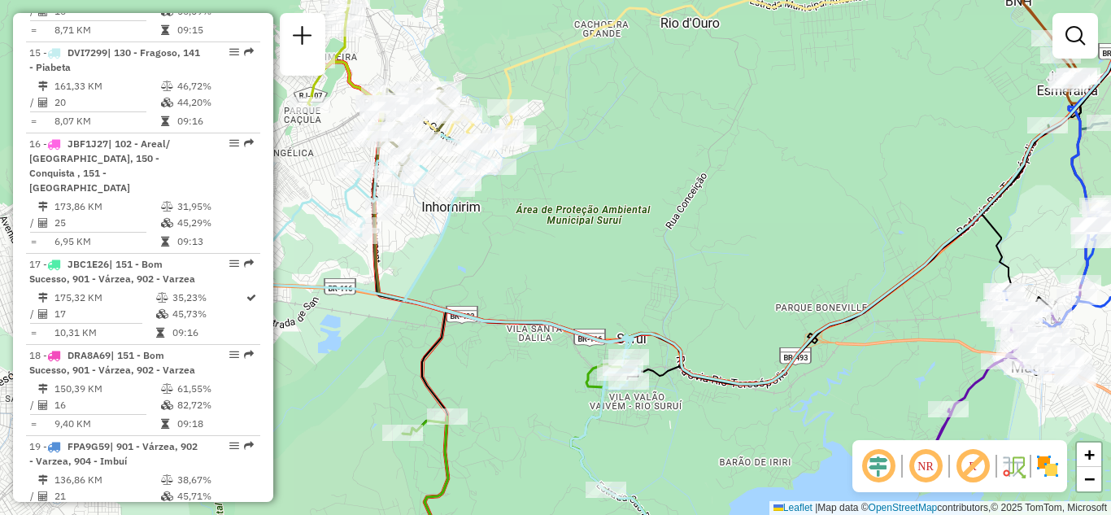
drag, startPoint x: 644, startPoint y: 175, endPoint x: 616, endPoint y: 176, distance: 27.7
click at [618, 176] on div "Janela de atendimento Grade de atendimento Capacidade Transportadoras Veículos …" at bounding box center [555, 257] width 1111 height 515
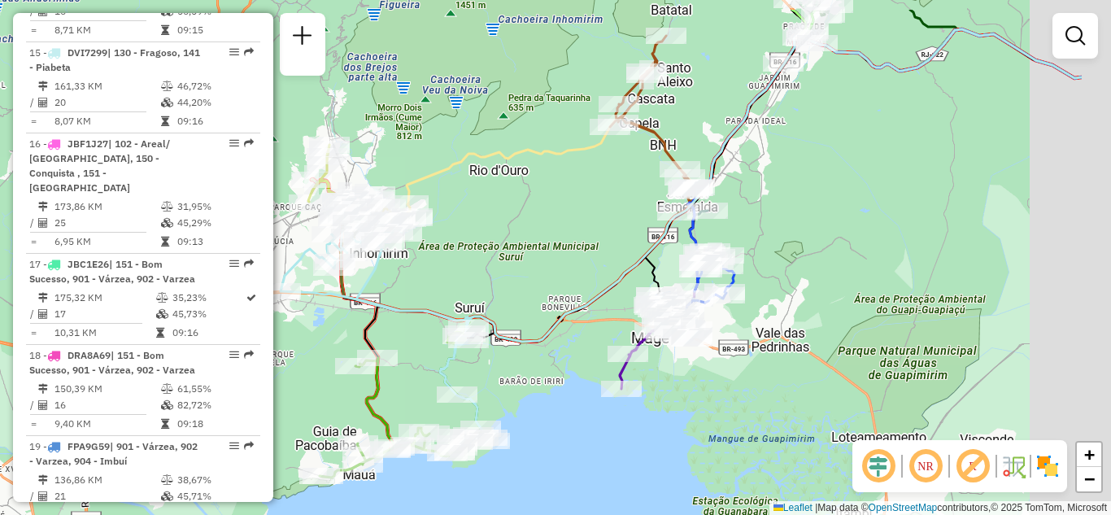
drag, startPoint x: 621, startPoint y: 185, endPoint x: 736, endPoint y: 165, distance: 116.3
click at [468, 261] on div "Janela de atendimento Grade de atendimento Capacidade Transportadoras Veículos …" at bounding box center [555, 257] width 1111 height 515
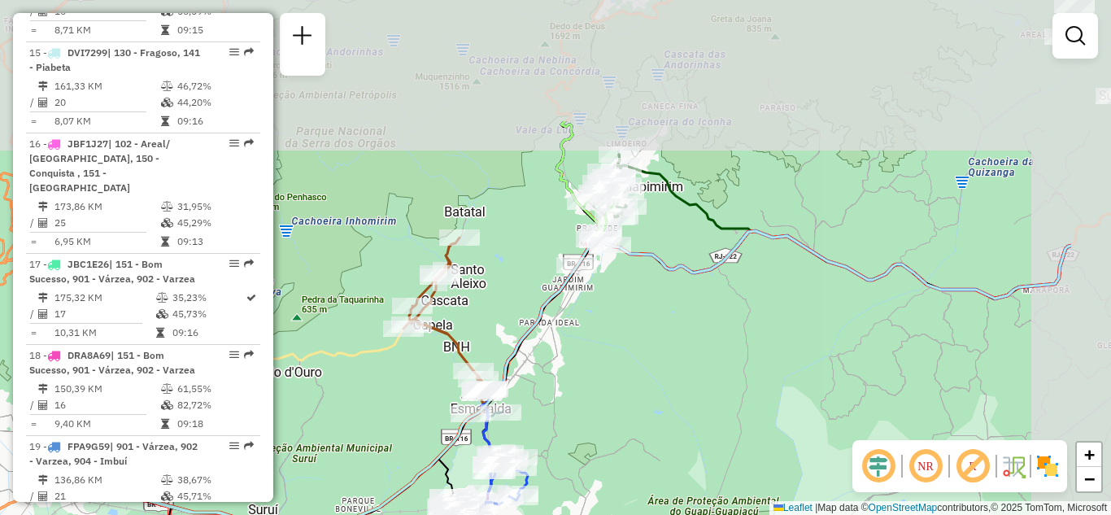
drag, startPoint x: 856, startPoint y: 170, endPoint x: 725, endPoint y: 316, distance: 196.4
click at [733, 328] on div "Janela de atendimento Grade de atendimento Capacidade Transportadoras Veículos …" at bounding box center [555, 257] width 1111 height 515
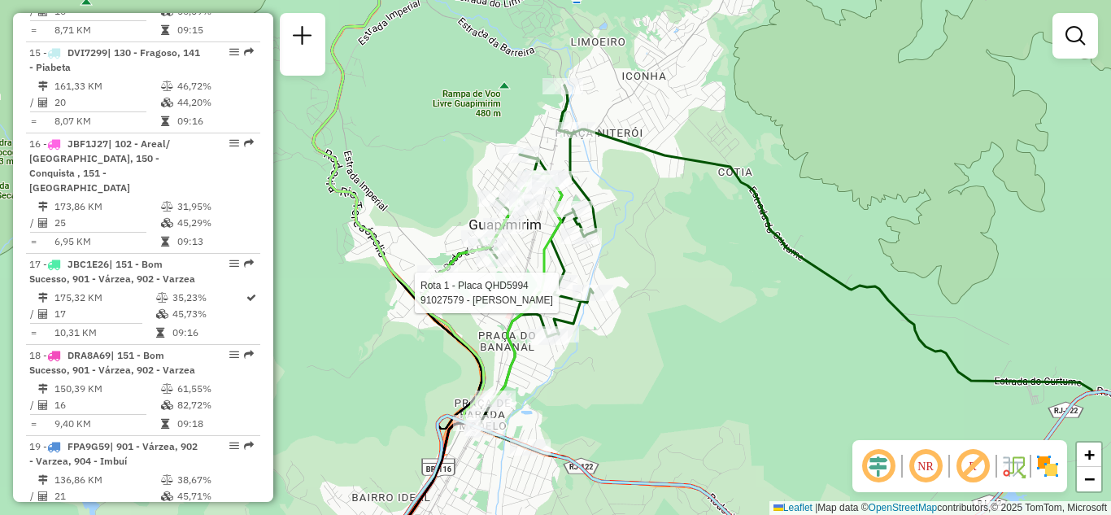
select select "**********"
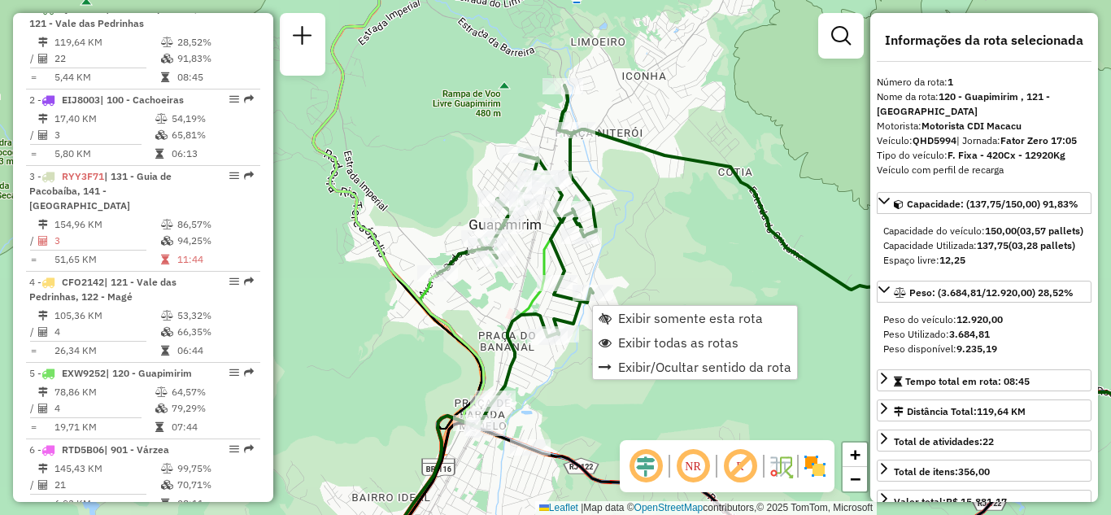
scroll to position [638, 0]
